Goal: Navigation & Orientation: Find specific page/section

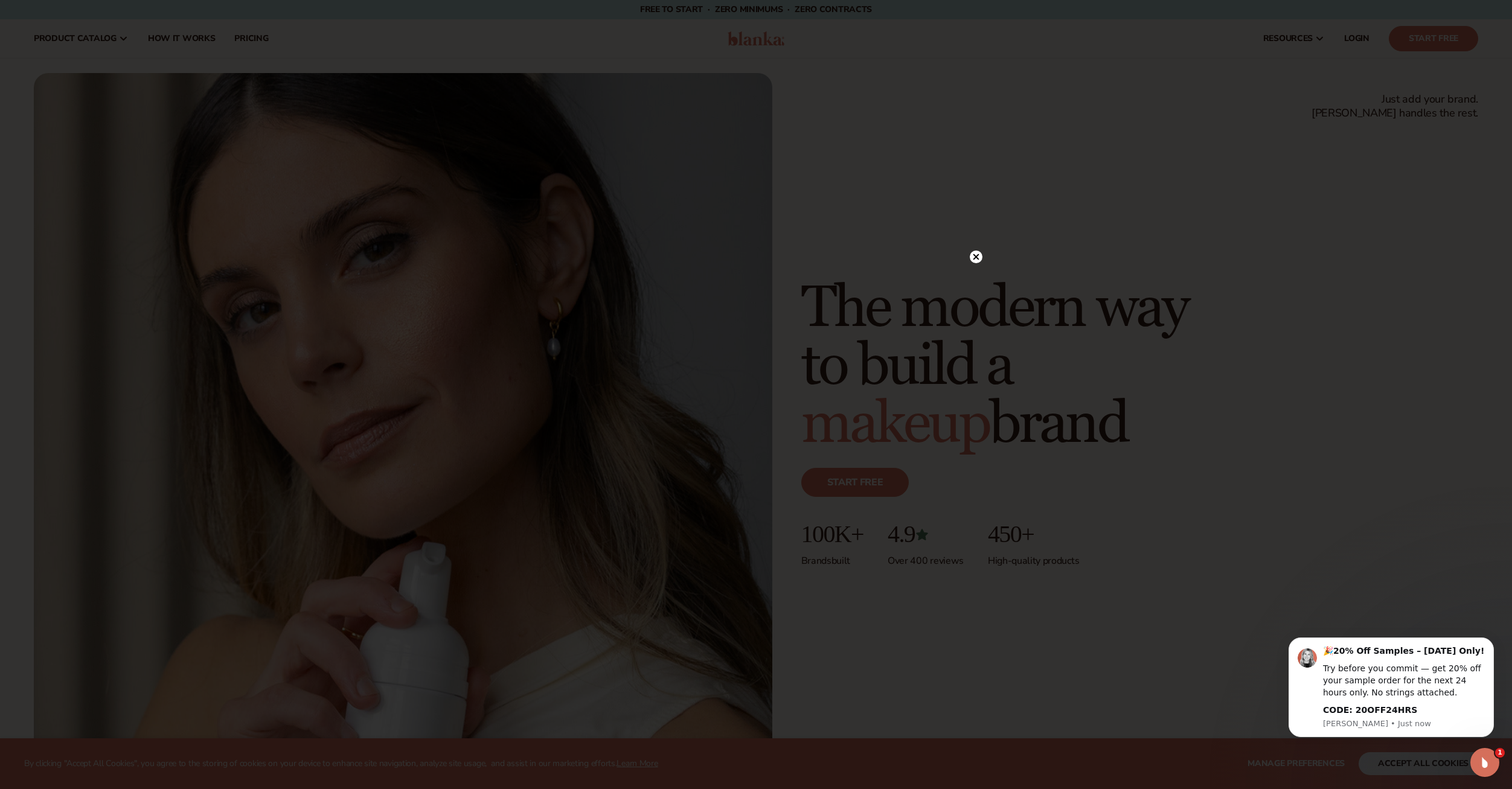
click at [977, 258] on icon at bounding box center [977, 257] width 6 height 6
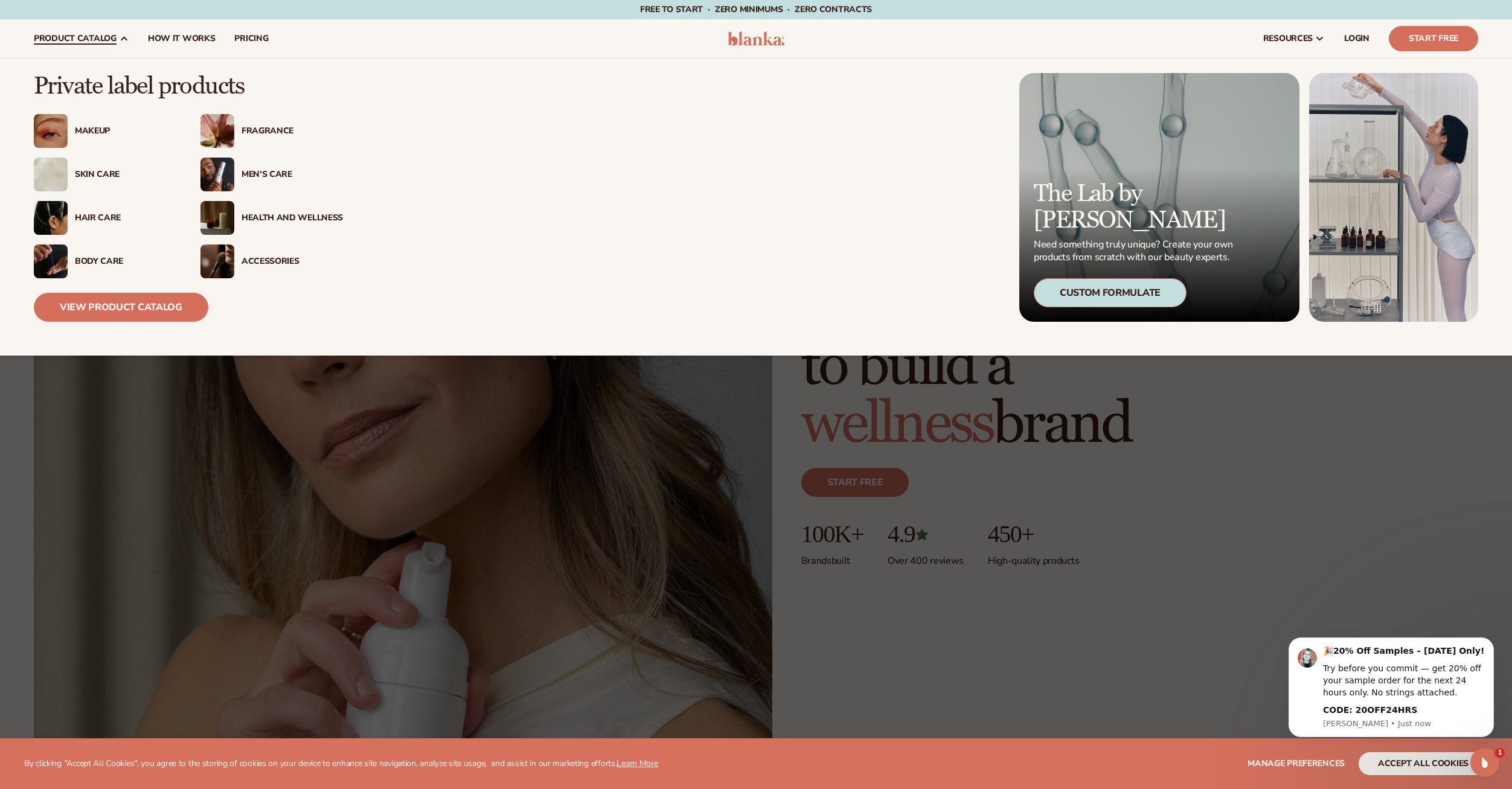
click at [88, 132] on div "Makeup" at bounding box center [126, 131] width 102 height 10
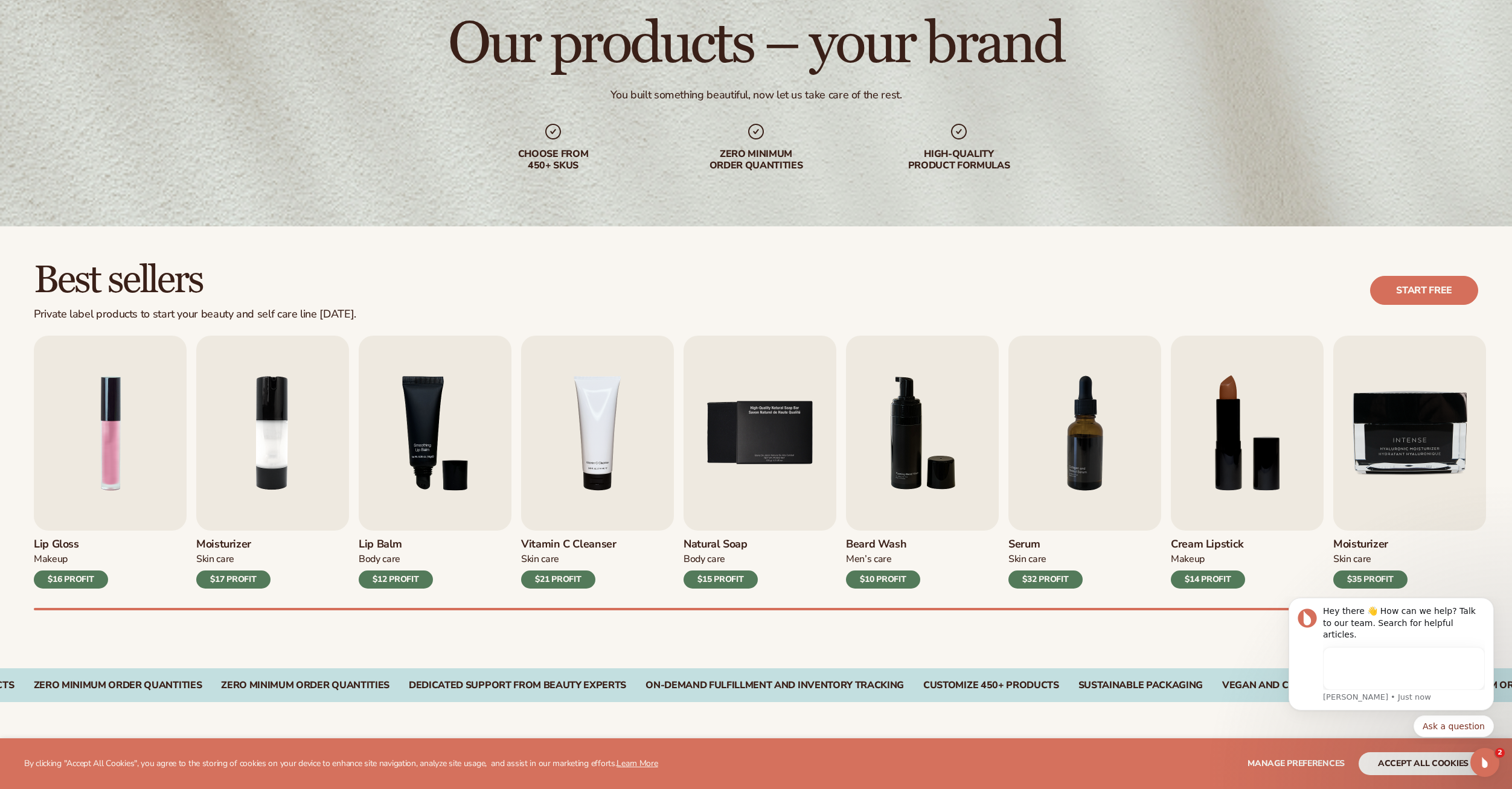
scroll to position [121, 0]
